Goal: Information Seeking & Learning: Learn about a topic

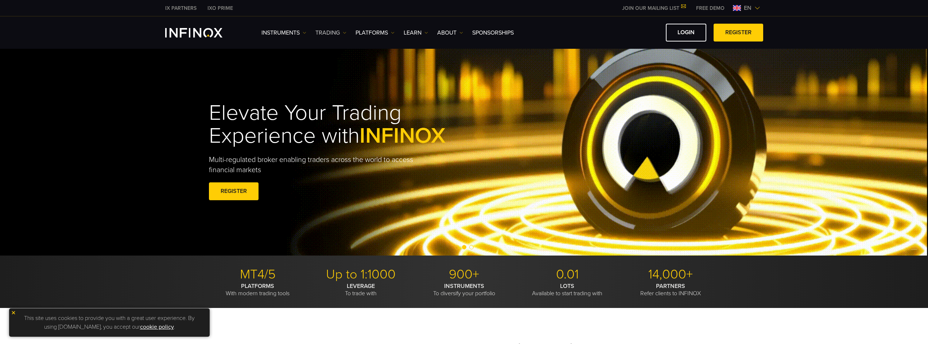
click at [346, 35] on link "TRADING" at bounding box center [330, 32] width 31 height 9
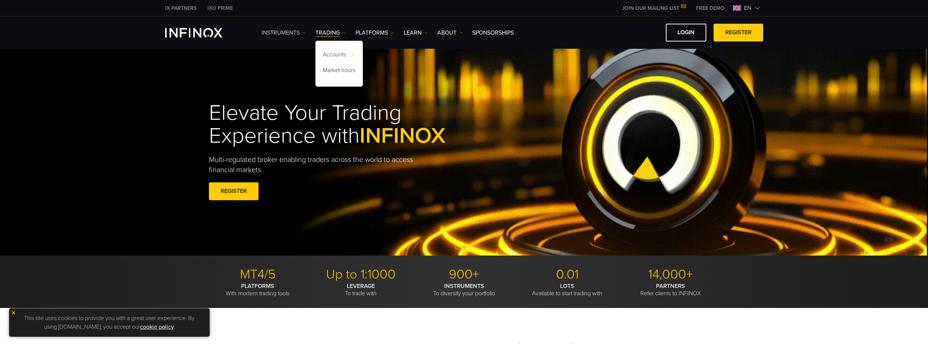
click at [305, 34] on img at bounding box center [305, 33] width 4 height 4
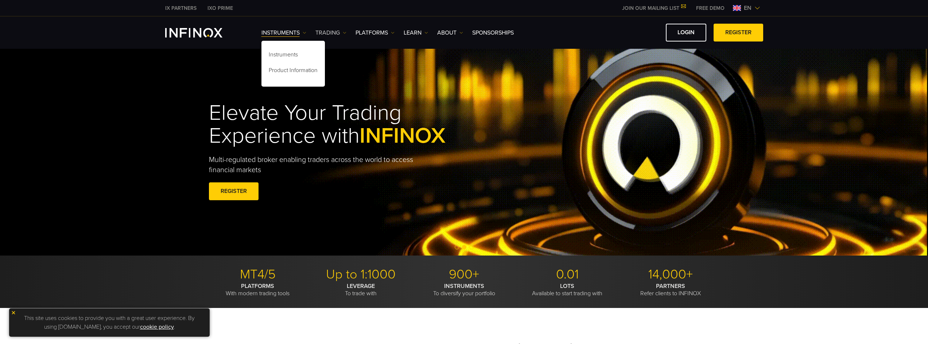
click at [343, 32] on img at bounding box center [345, 33] width 4 height 4
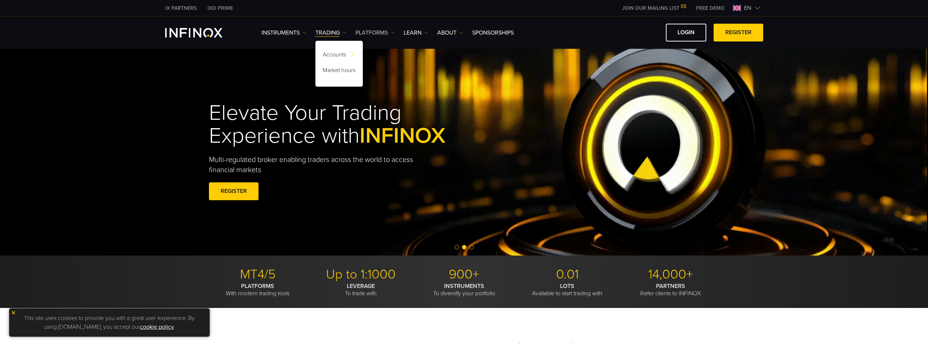
click at [393, 34] on img at bounding box center [393, 33] width 4 height 4
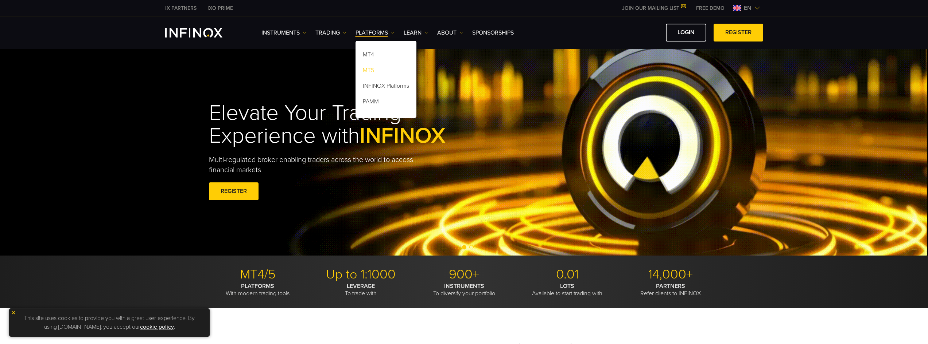
click at [375, 70] on link "MT5" at bounding box center [385, 72] width 61 height 16
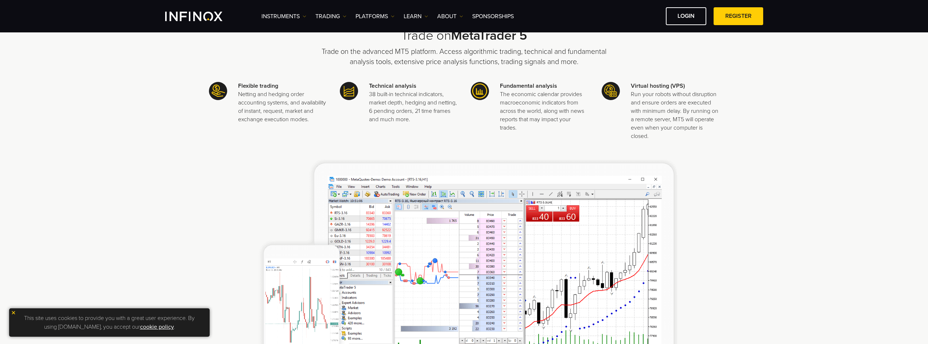
drag, startPoint x: 422, startPoint y: 128, endPoint x: 442, endPoint y: 52, distance: 78.9
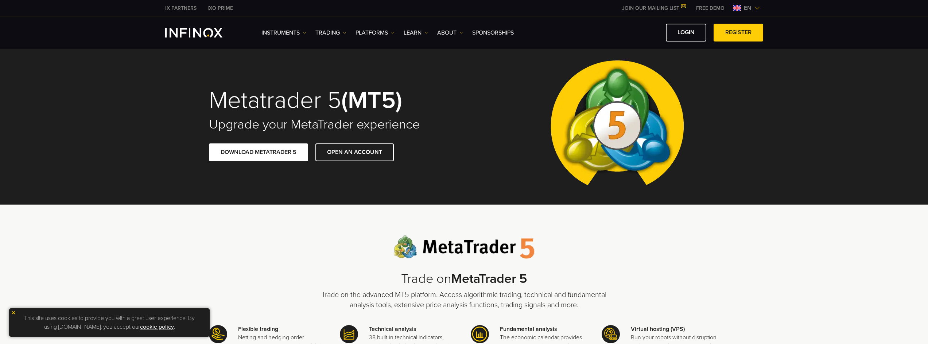
click at [756, 5] on img at bounding box center [757, 8] width 6 height 6
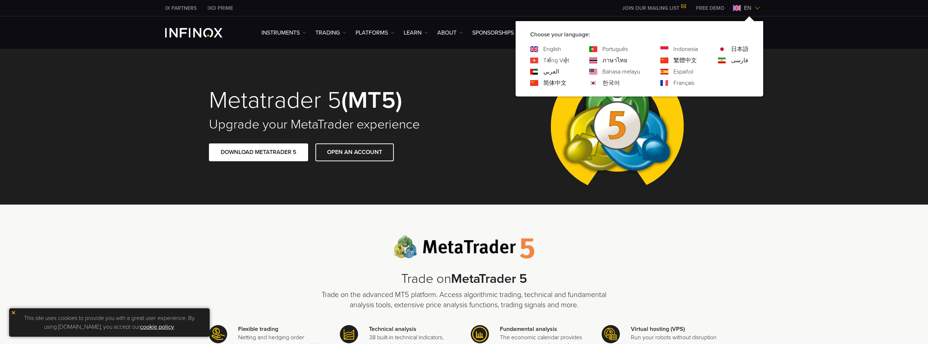
click at [611, 82] on link "한국어" at bounding box center [610, 83] width 17 height 9
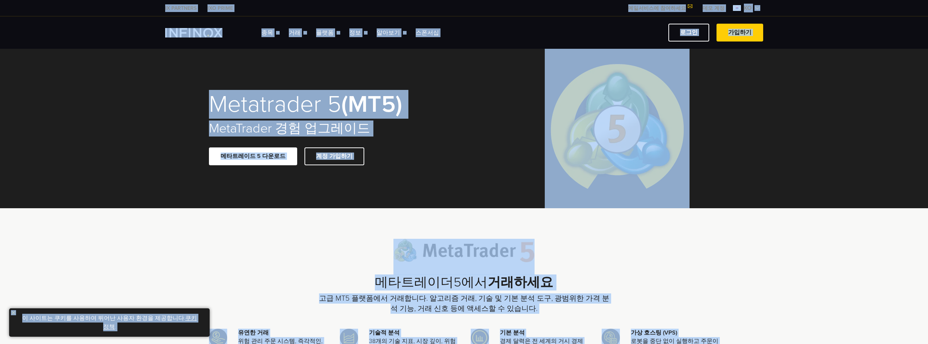
copy body "LO IPSUMDOL SIT AMETC adipis elits DO Eiusmo te inc utlabo! et dolor! ma a en a…"
